Goal: Task Accomplishment & Management: Use online tool/utility

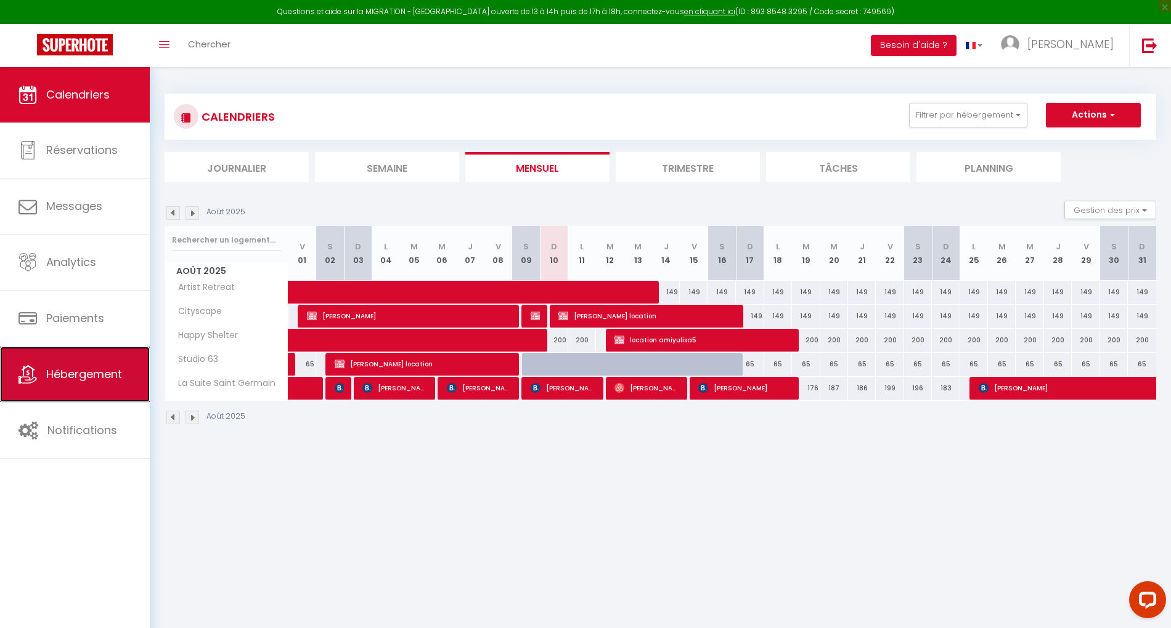
click at [78, 373] on span "Hébergement" at bounding box center [84, 374] width 76 height 15
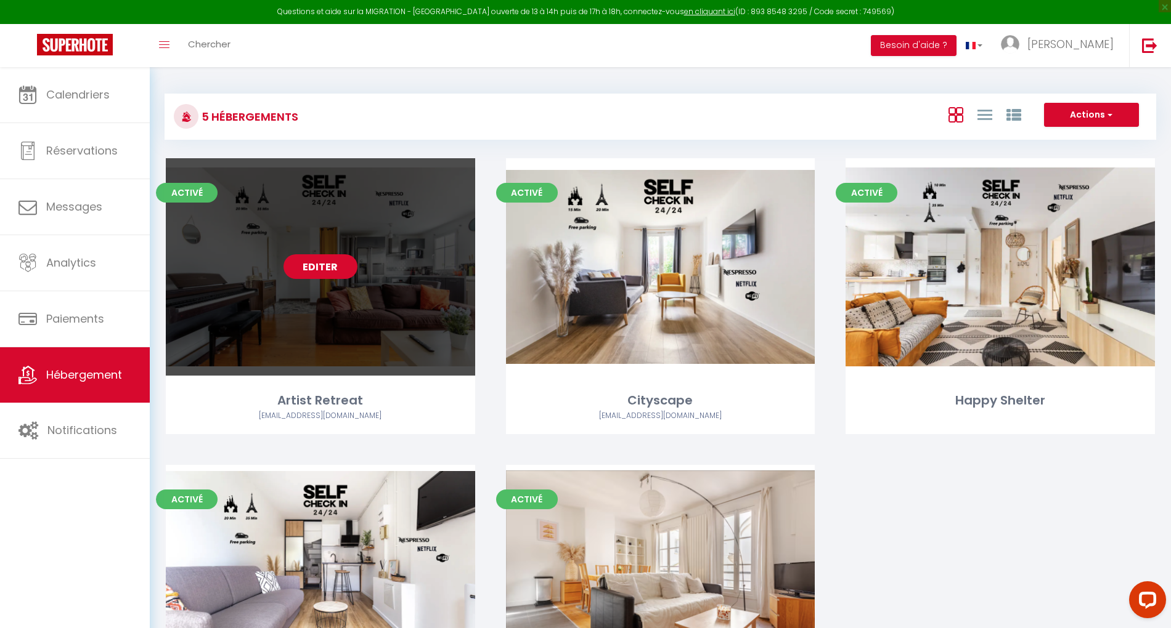
click at [329, 259] on link "Editer" at bounding box center [320, 266] width 74 height 25
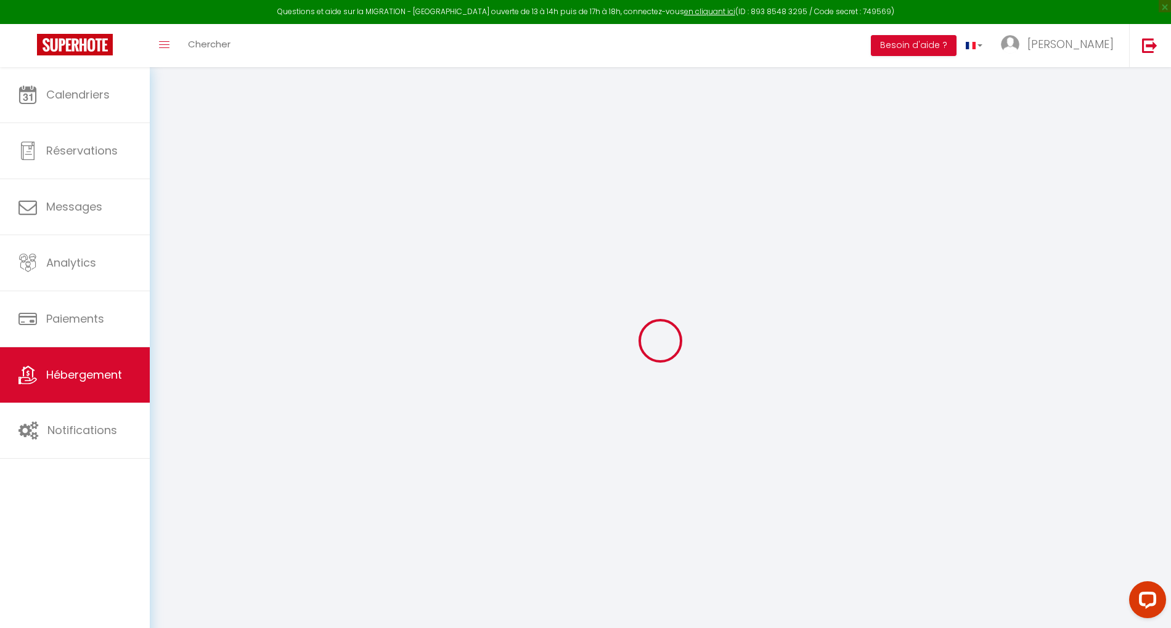
select select
checkbox input "false"
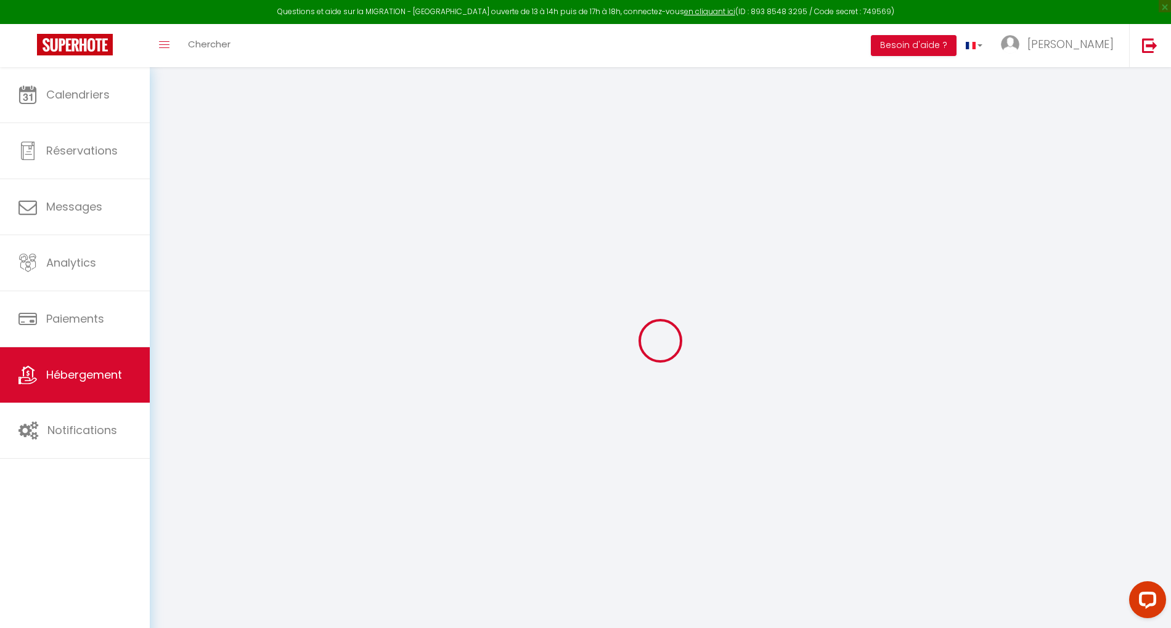
checkbox input "false"
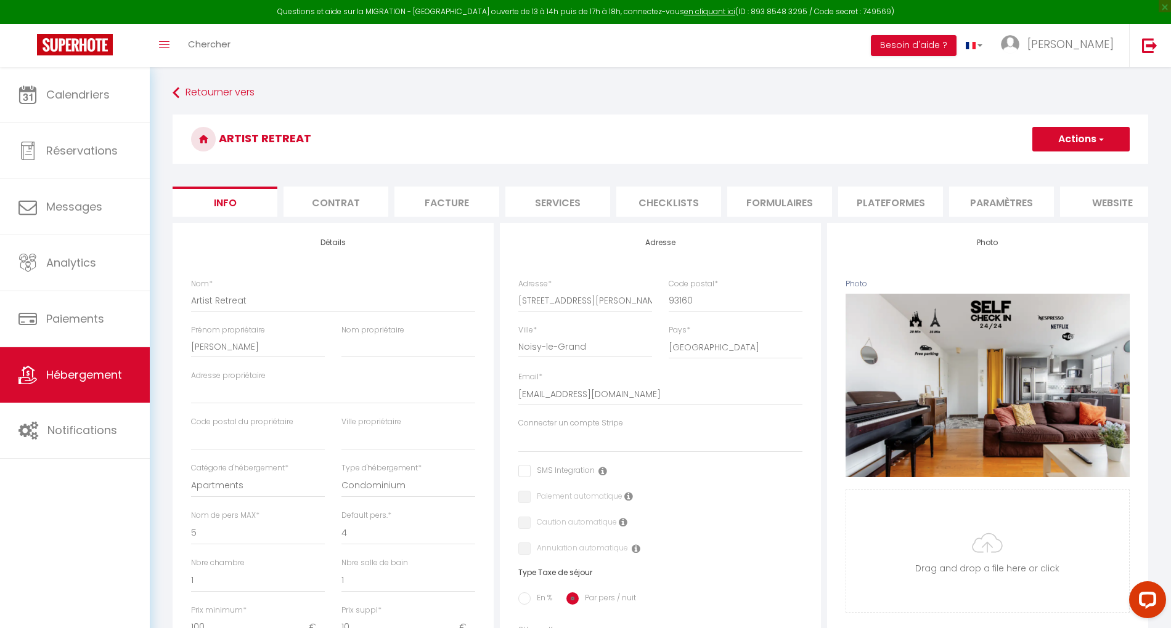
select select
checkbox input "false"
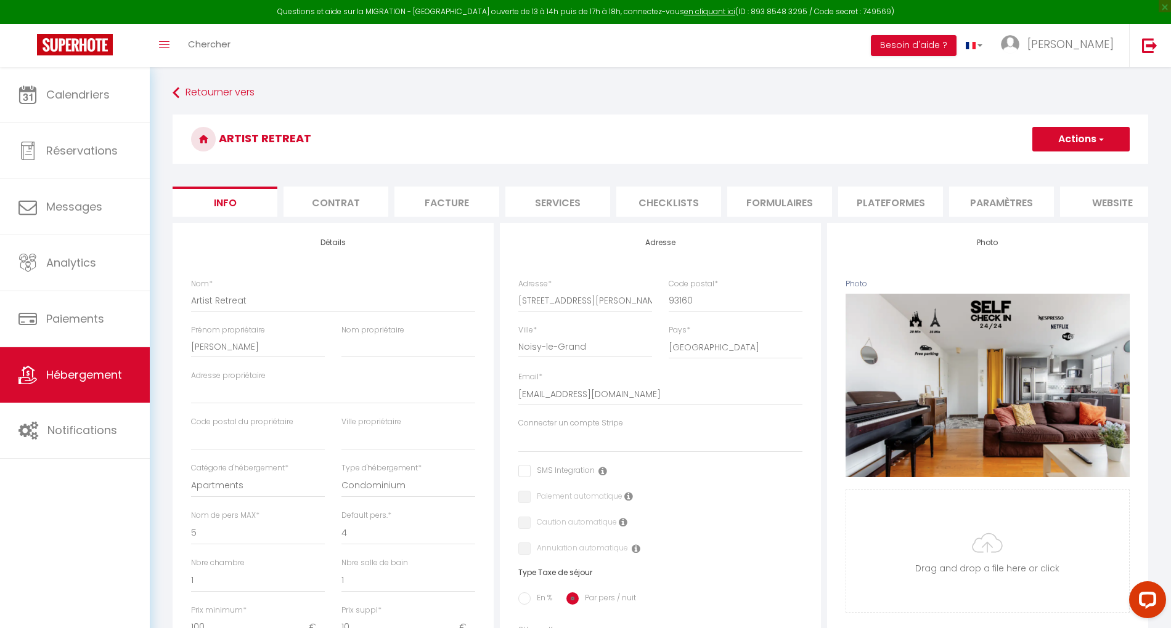
checkbox input "false"
click at [887, 208] on li "Plateformes" at bounding box center [890, 202] width 105 height 30
select select "-1"
select select "EUR"
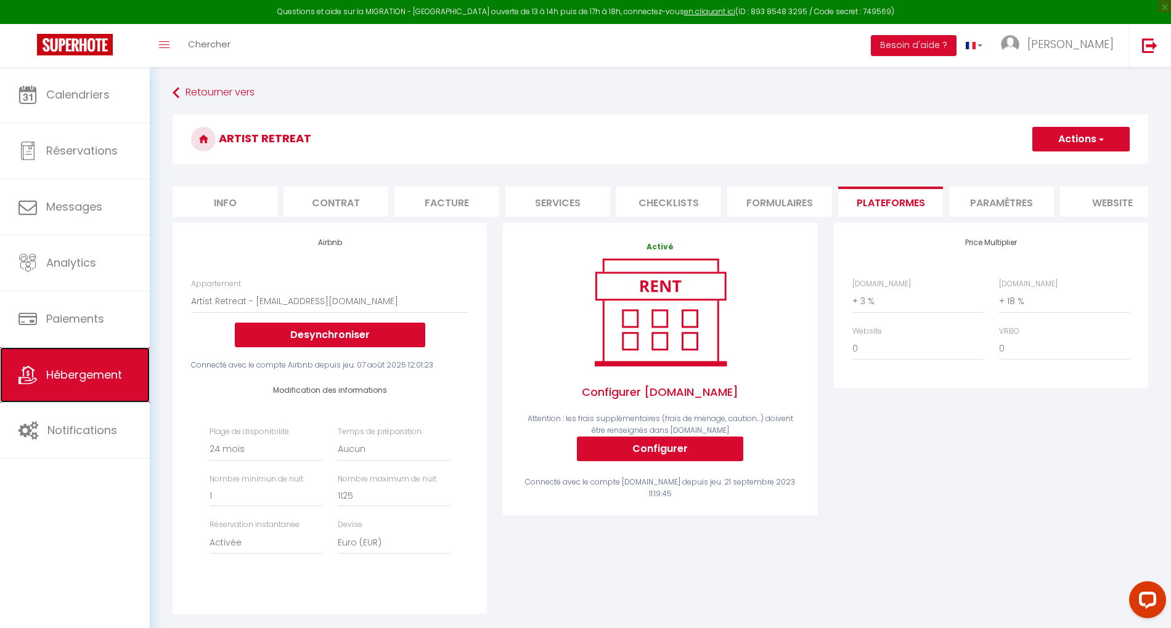
click at [91, 387] on link "Hébergement" at bounding box center [75, 374] width 150 height 55
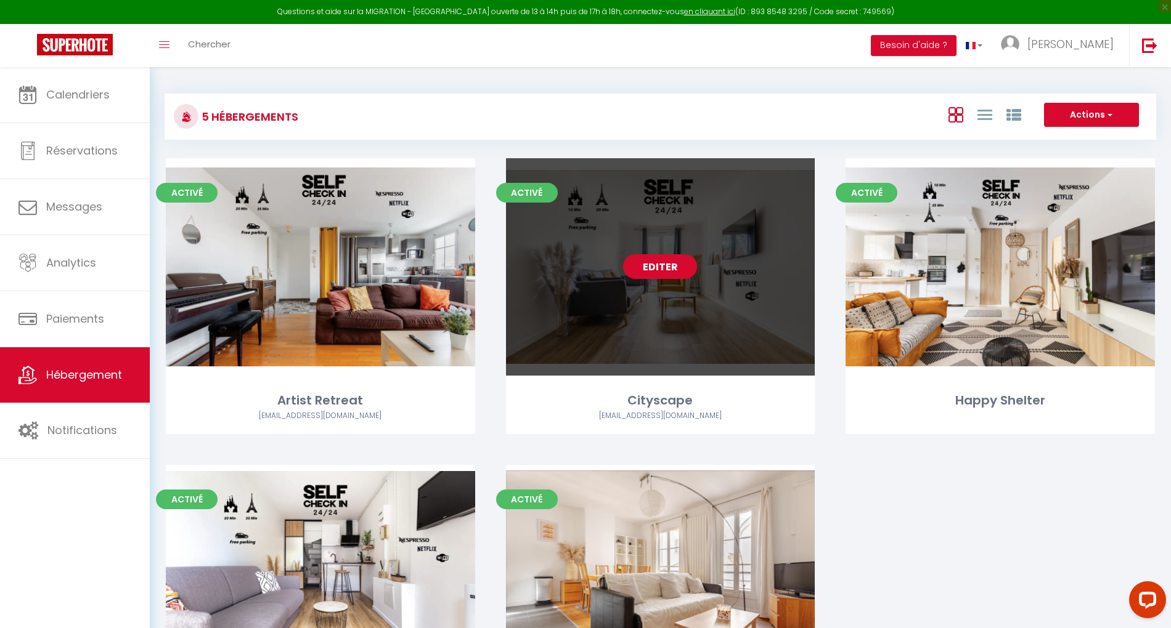
click at [662, 263] on link "Editer" at bounding box center [660, 266] width 74 height 25
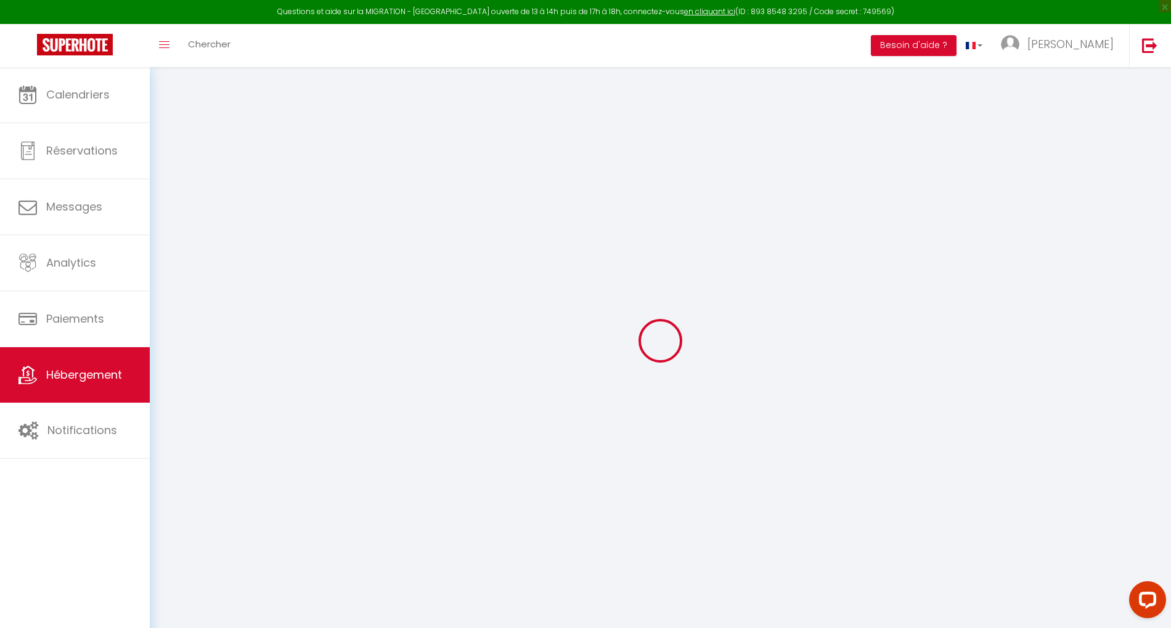
select select "+ 5 %"
select select "+ 16 %"
select select
checkbox input "false"
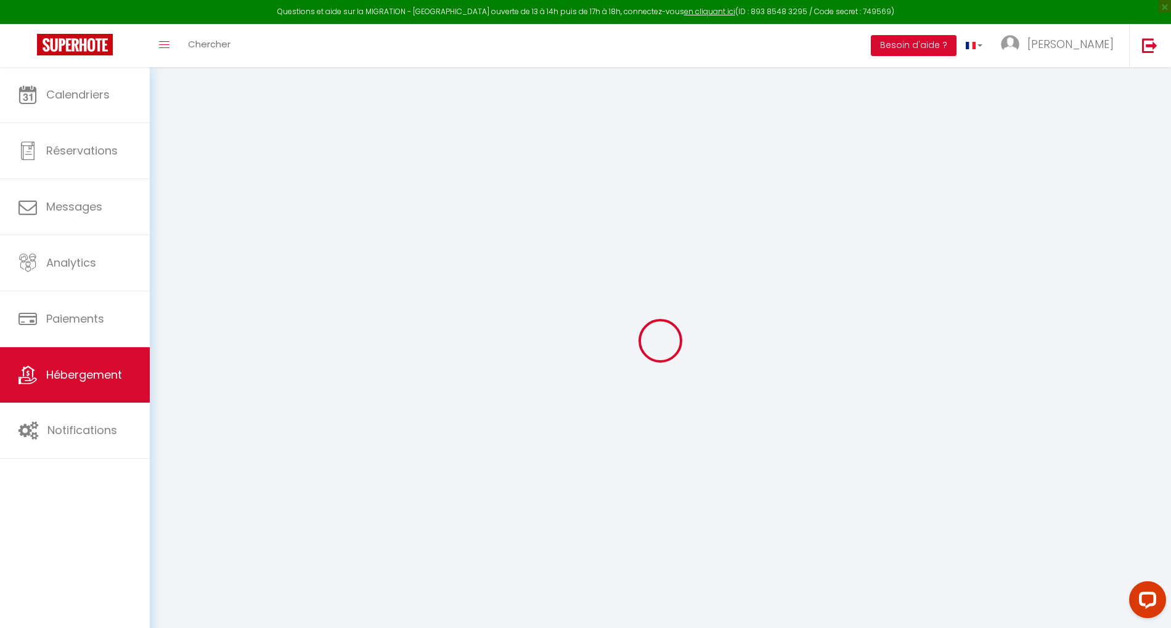
checkbox input "false"
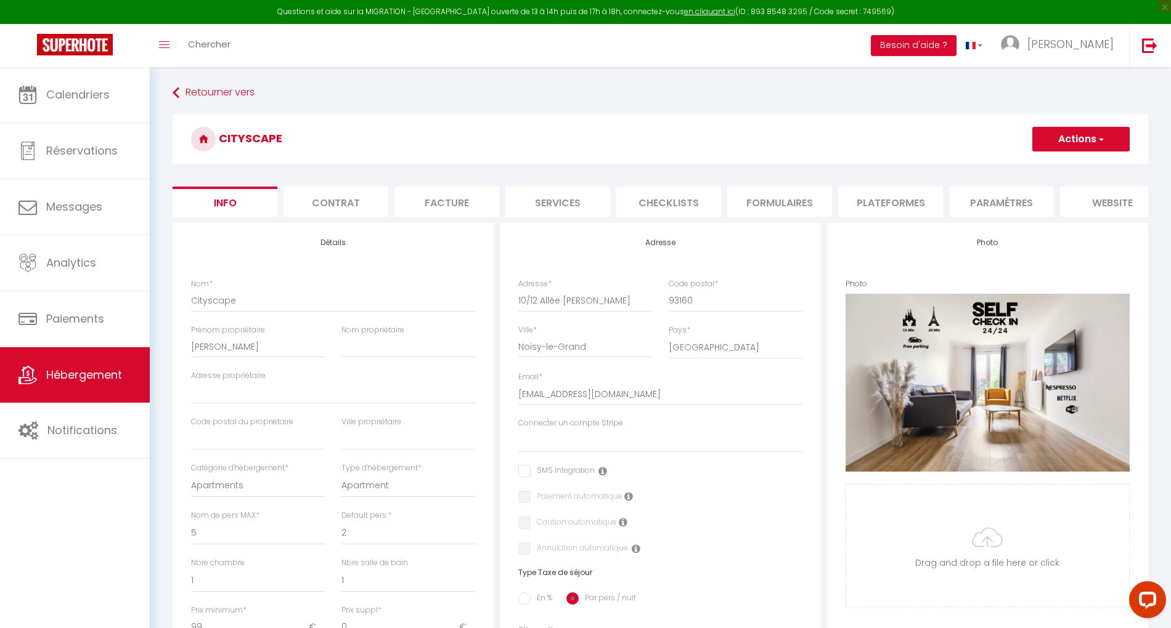
select select
checkbox input "false"
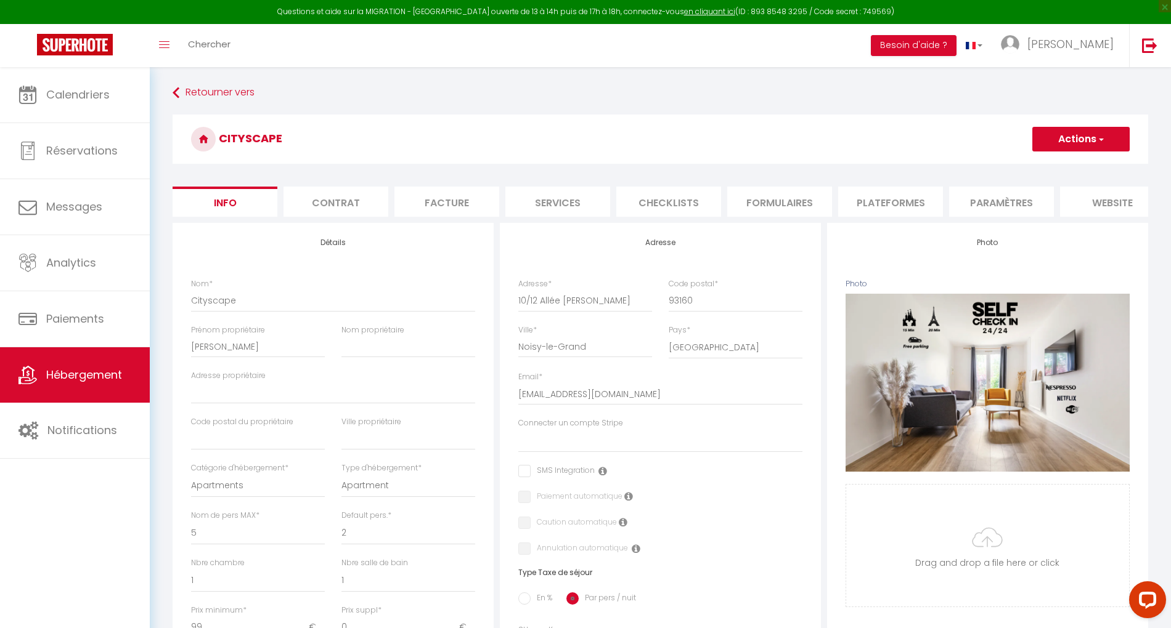
checkbox input "false"
select select "3678-896448643819251920"
click at [851, 198] on li "Plateformes" at bounding box center [890, 202] width 105 height 30
select select
select select "EUR"
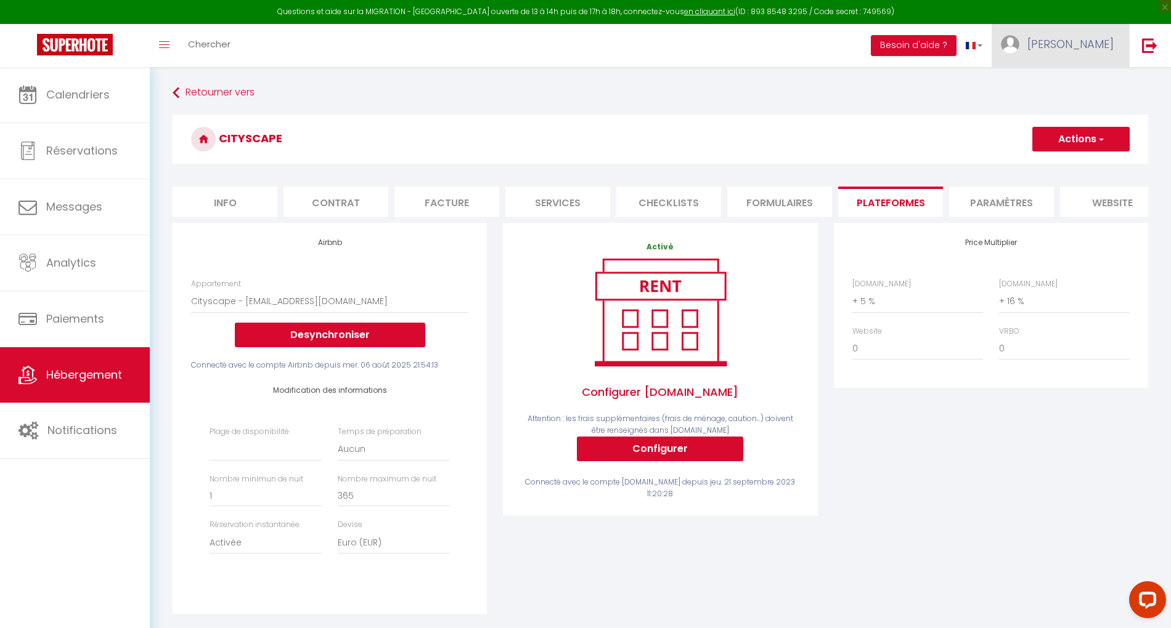
click at [1019, 46] on img at bounding box center [1009, 44] width 18 height 18
click at [1065, 87] on link "Paramètres" at bounding box center [1079, 85] width 91 height 21
select select "fr"
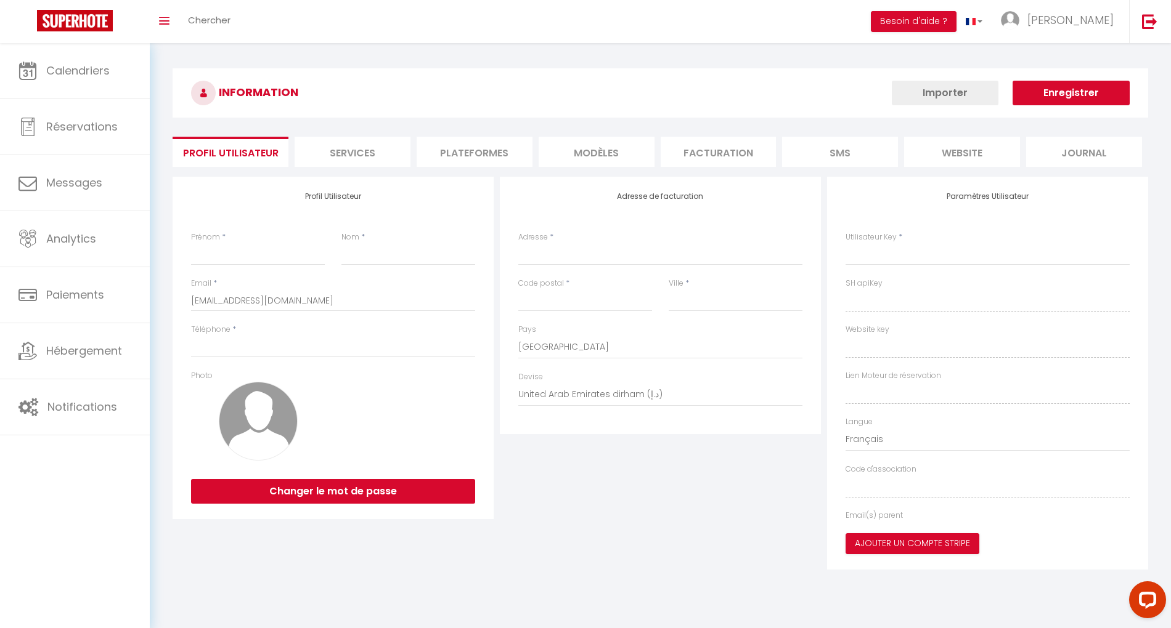
type input "[PERSON_NAME]"
type input "0615149211"
type input "[STREET_ADDRESS][PERSON_NAME]"
type input "93160"
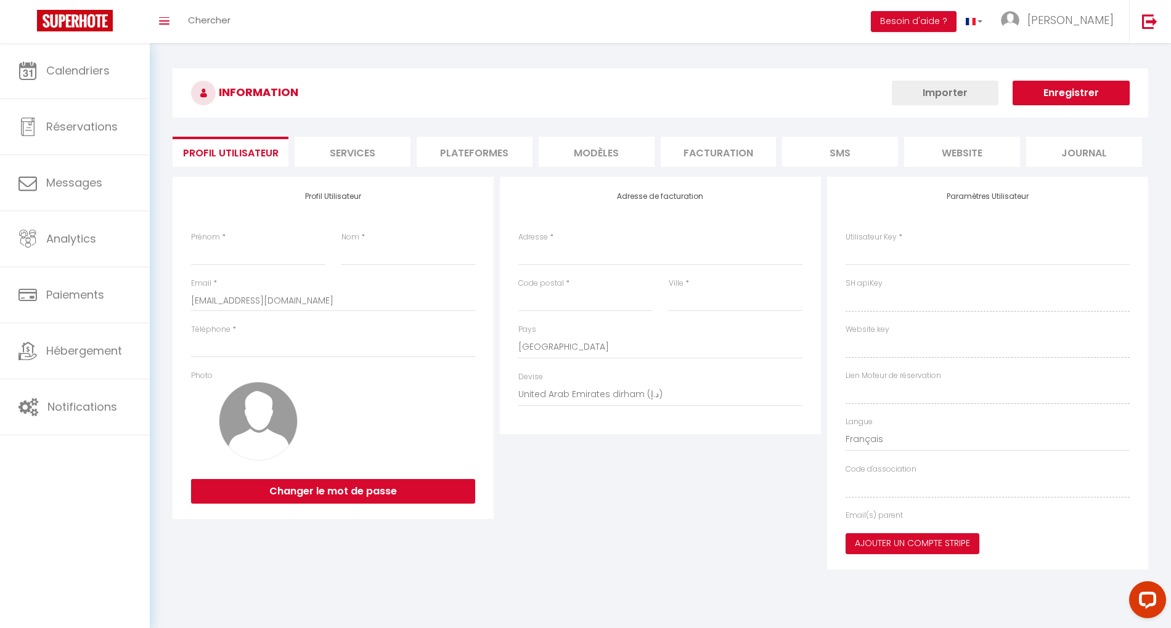
type input "NOISY LE GRAND"
select select "28"
type input "jdVirTSZNmmNUd3FzEchWprk3"
type input "VSjBFmazrvfDnvRswSRgnyi8V"
type input "[URL][DOMAIN_NAME]"
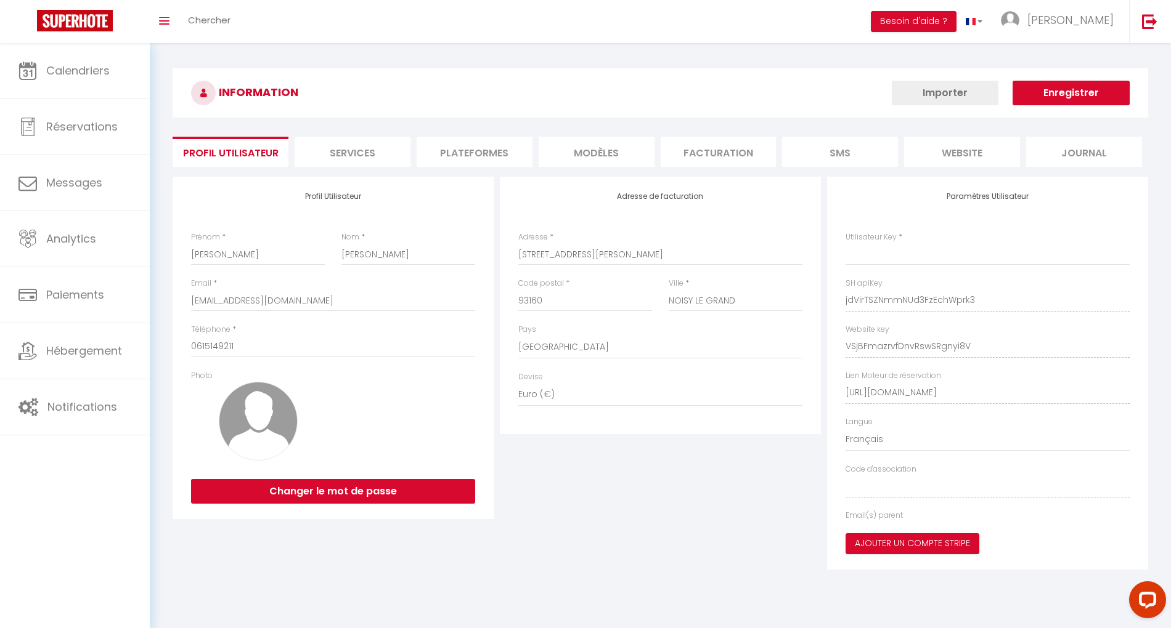
type input "jdVirTSZNmmNUd3FzEchWprk3"
type input "VSjBFmazrvfDnvRswSRgnyi8V"
type input "[URL][DOMAIN_NAME]"
select select "fr"
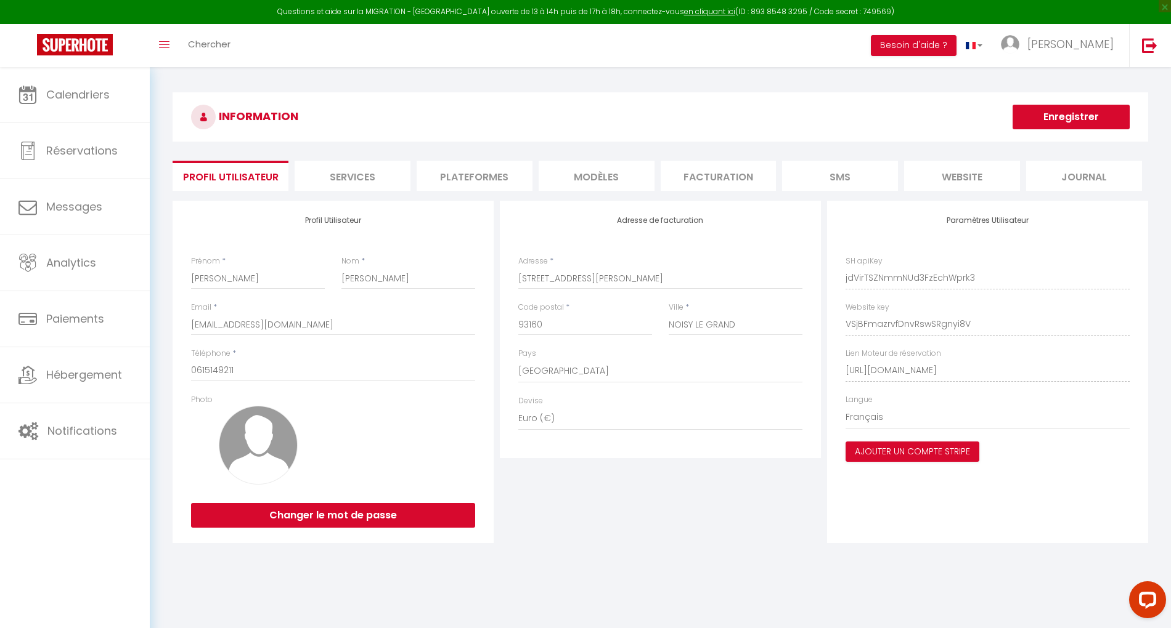
click at [508, 175] on li "Plateformes" at bounding box center [474, 176] width 116 height 30
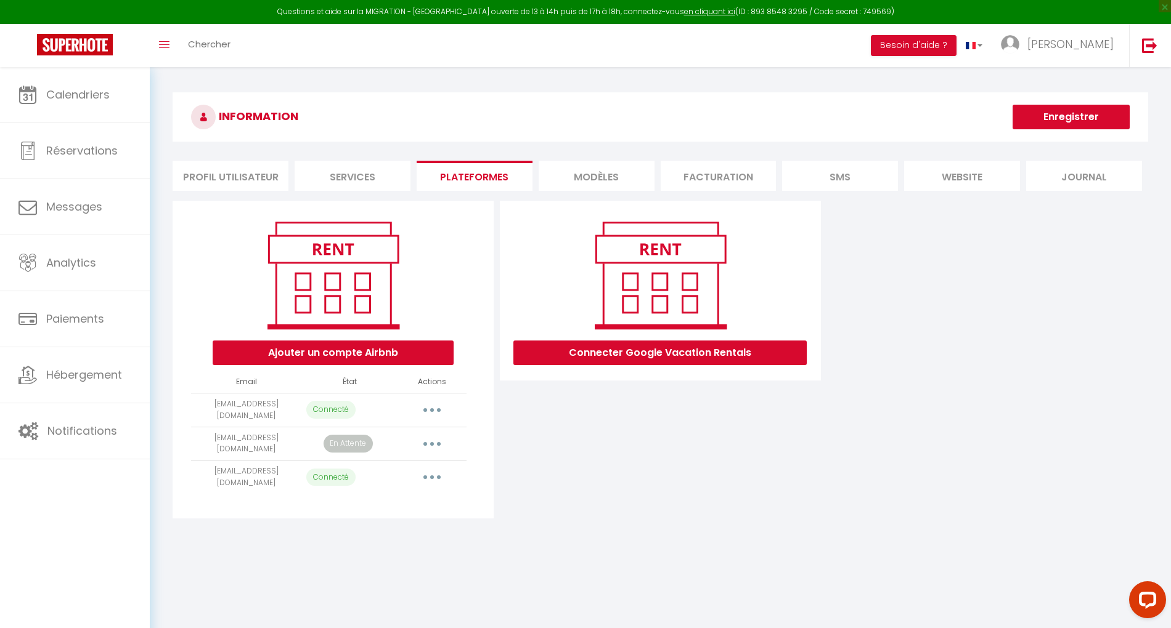
drag, startPoint x: 194, startPoint y: 432, endPoint x: 276, endPoint y: 450, distance: 83.9
click at [276, 450] on td "[EMAIL_ADDRESS][DOMAIN_NAME]" at bounding box center [246, 444] width 110 height 34
click at [227, 407] on td "[EMAIL_ADDRESS][DOMAIN_NAME]" at bounding box center [246, 410] width 110 height 34
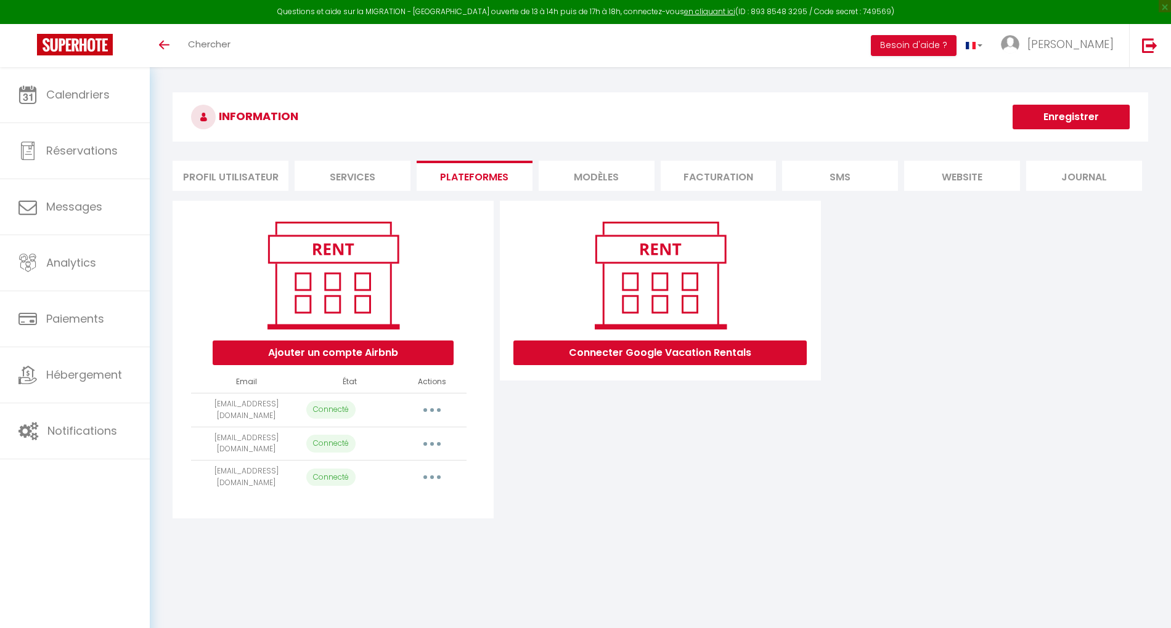
click at [428, 442] on button "button" at bounding box center [432, 444] width 34 height 20
click at [423, 466] on link "Importer les appartements" at bounding box center [377, 471] width 136 height 21
select select
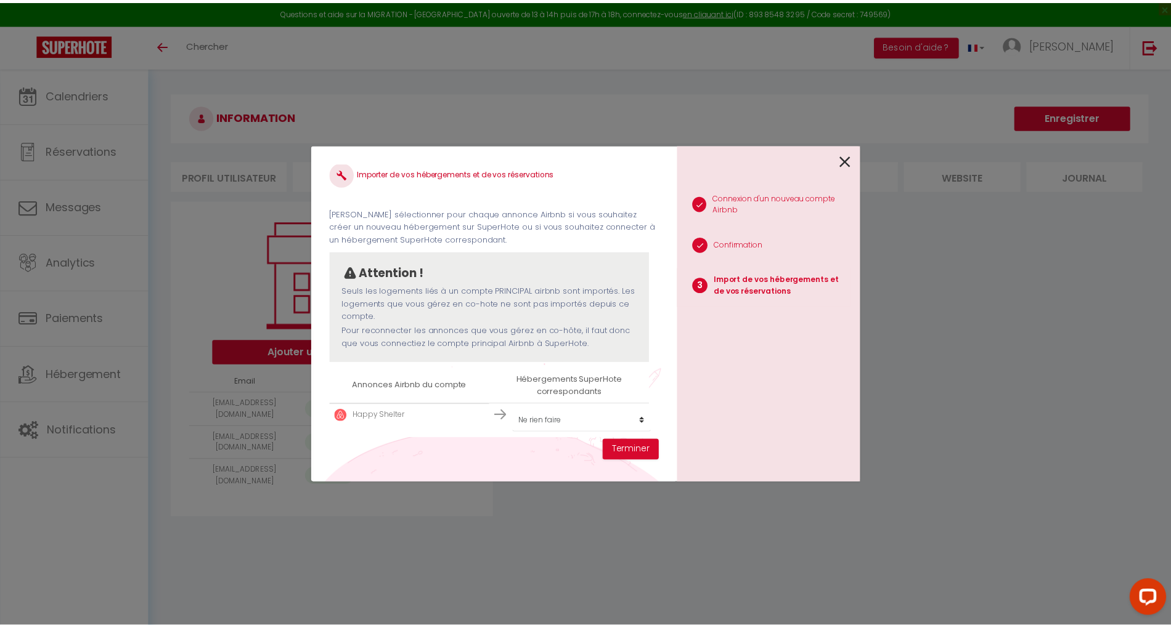
scroll to position [17, 0]
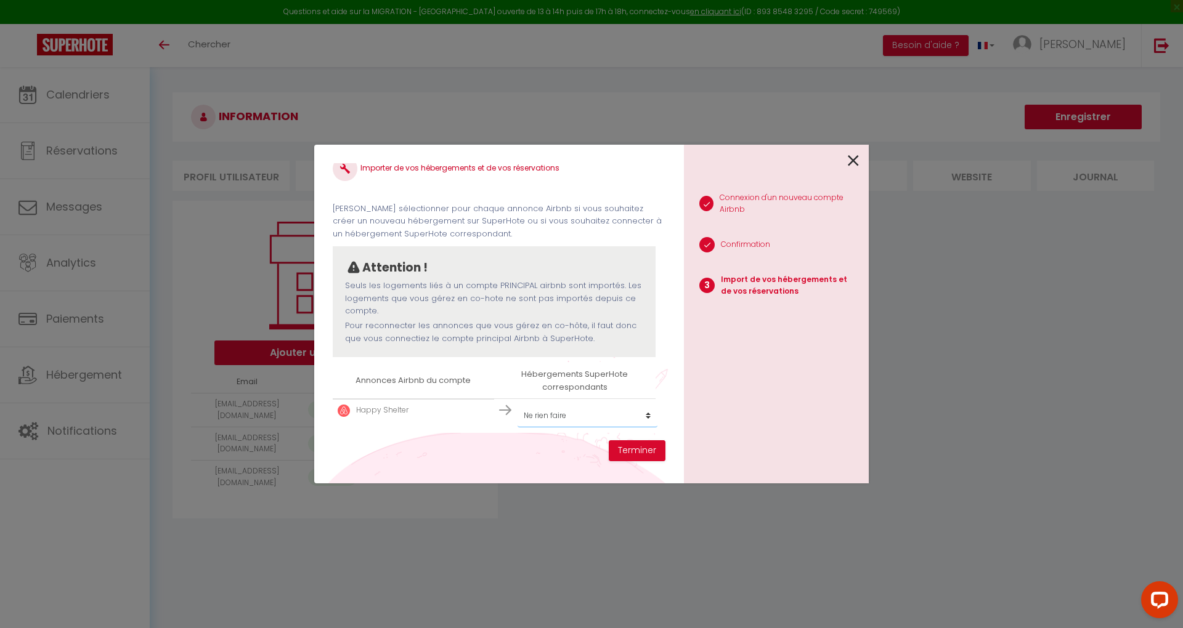
click at [542, 418] on select "Créer un nouveau hébergement Ne rien faire Artist Retreat Cityscape Happy Shelt…" at bounding box center [587, 415] width 140 height 23
click at [858, 156] on icon at bounding box center [853, 161] width 11 height 18
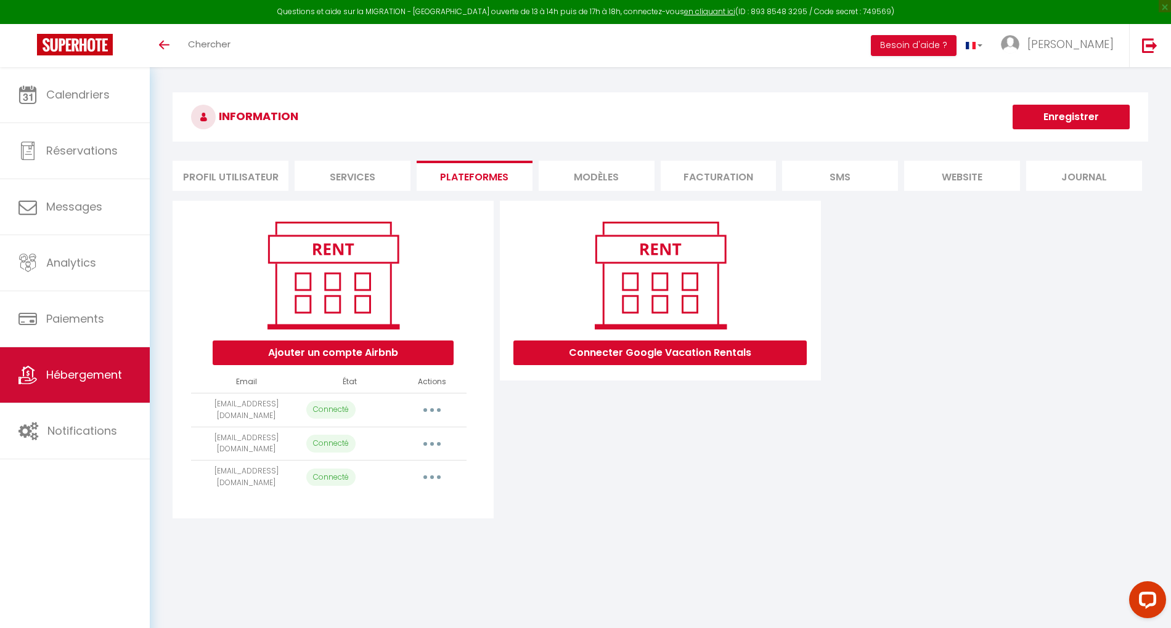
click at [101, 379] on span "Hébergement" at bounding box center [84, 374] width 76 height 15
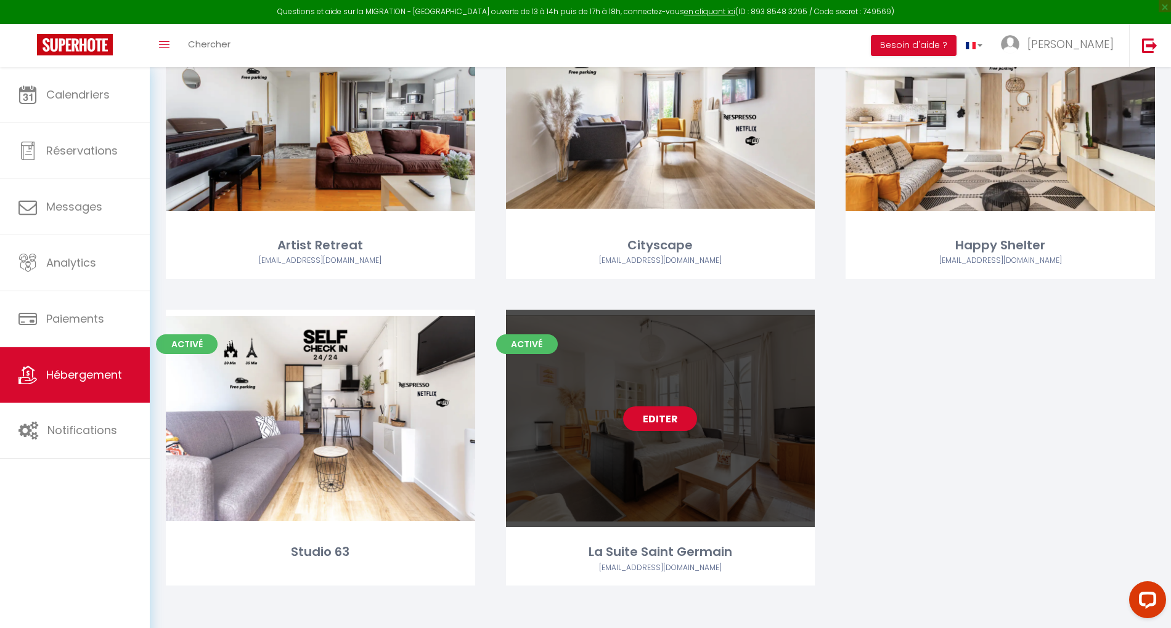
scroll to position [158, 0]
